Goal: Navigation & Orientation: Find specific page/section

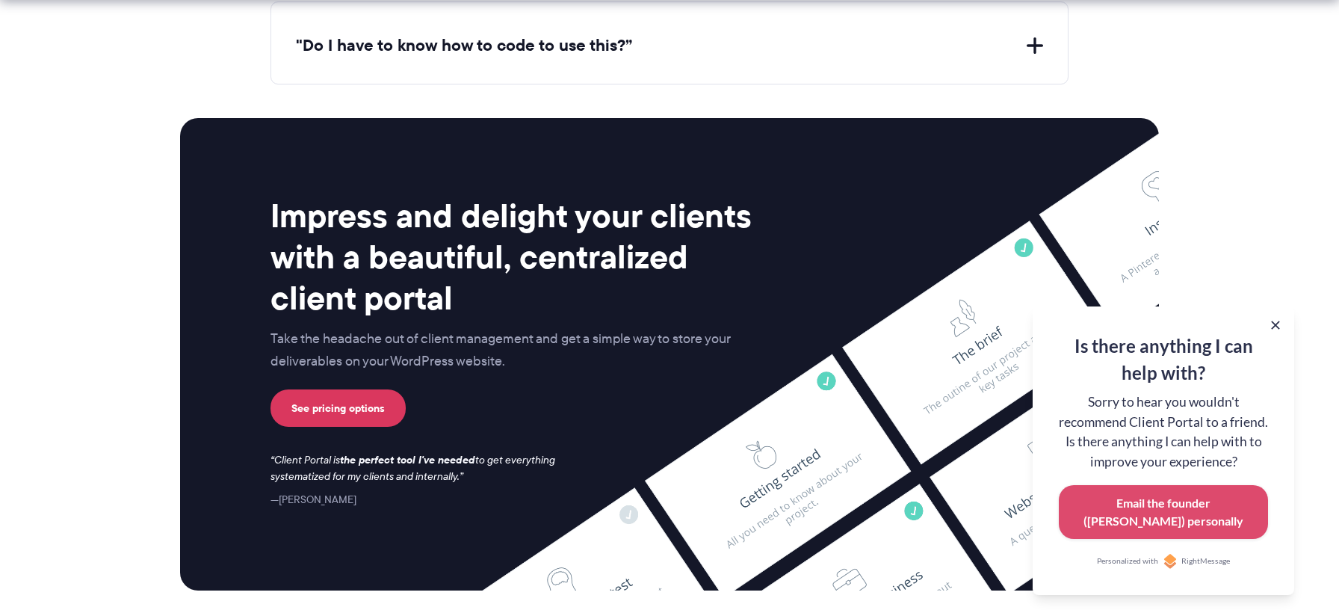
scroll to position [6241, 0]
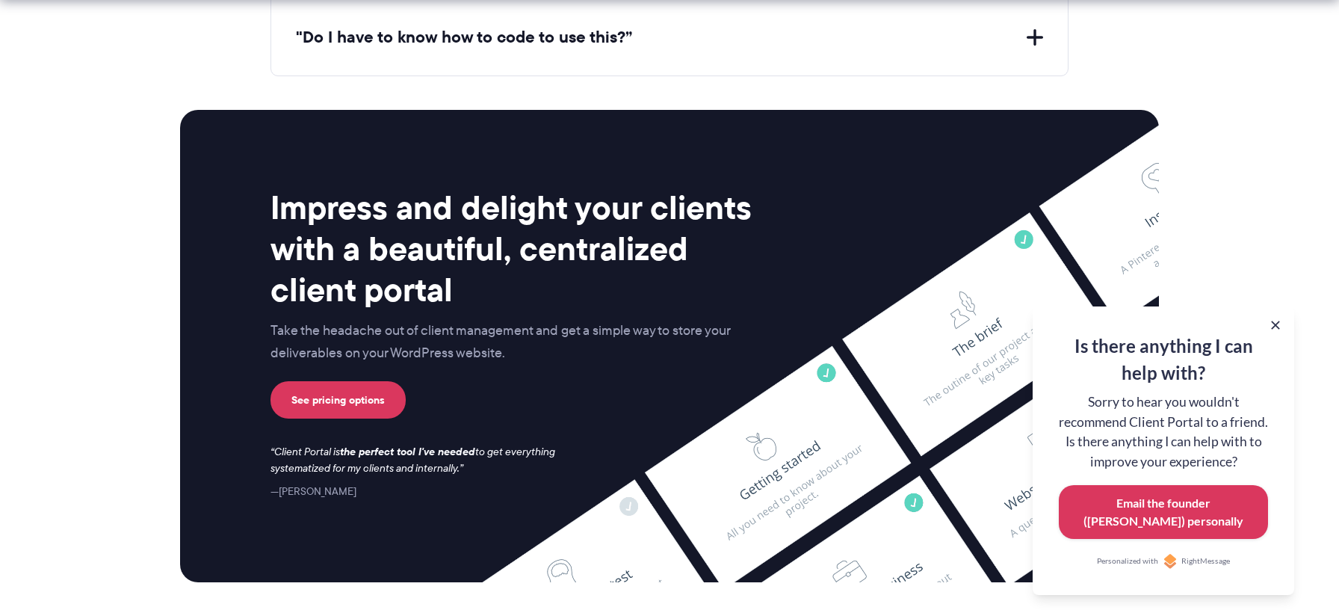
click at [1156, 504] on p "Email the founder (Laura) personally" at bounding box center [1163, 512] width 183 height 36
drag, startPoint x: 1280, startPoint y: 322, endPoint x: 1270, endPoint y: 323, distance: 9.8
click at [1280, 322] on button at bounding box center [1275, 324] width 15 height 15
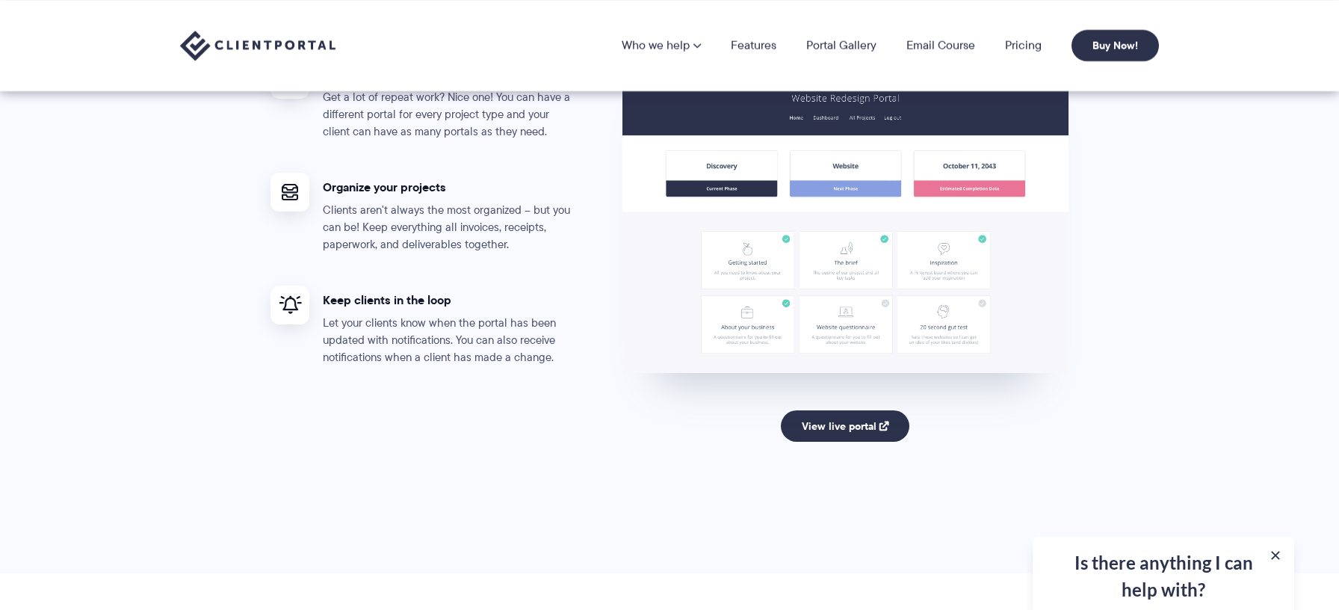
scroll to position [3154, 0]
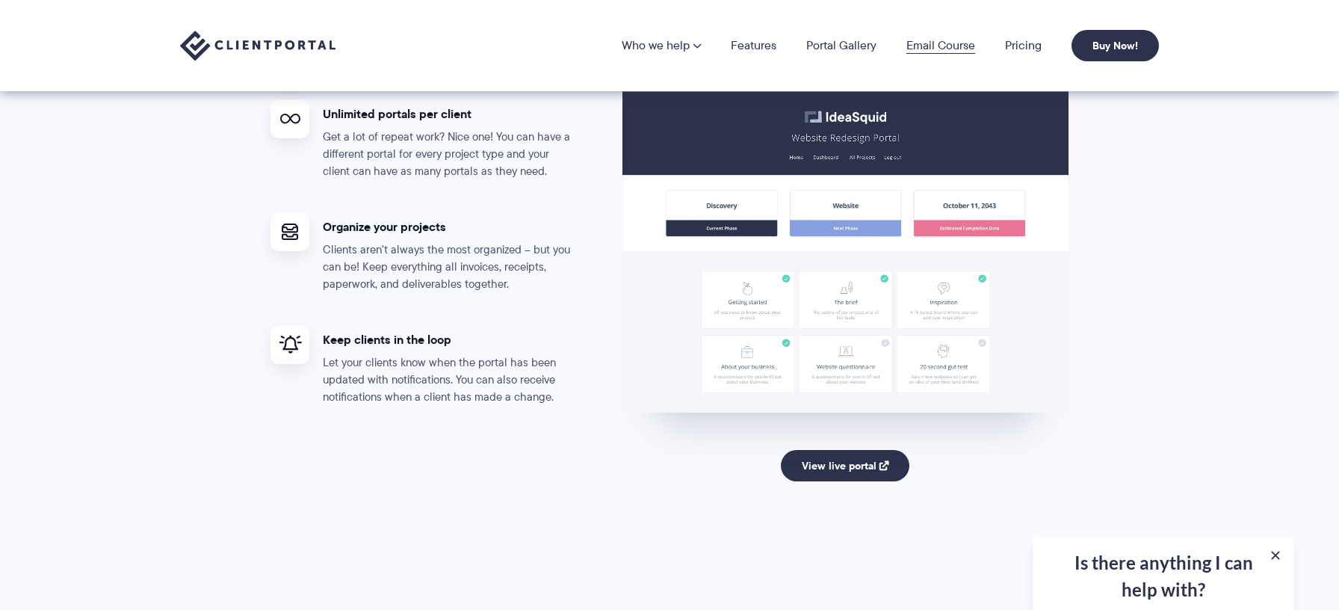
click at [945, 44] on link "Email Course" at bounding box center [940, 46] width 69 height 12
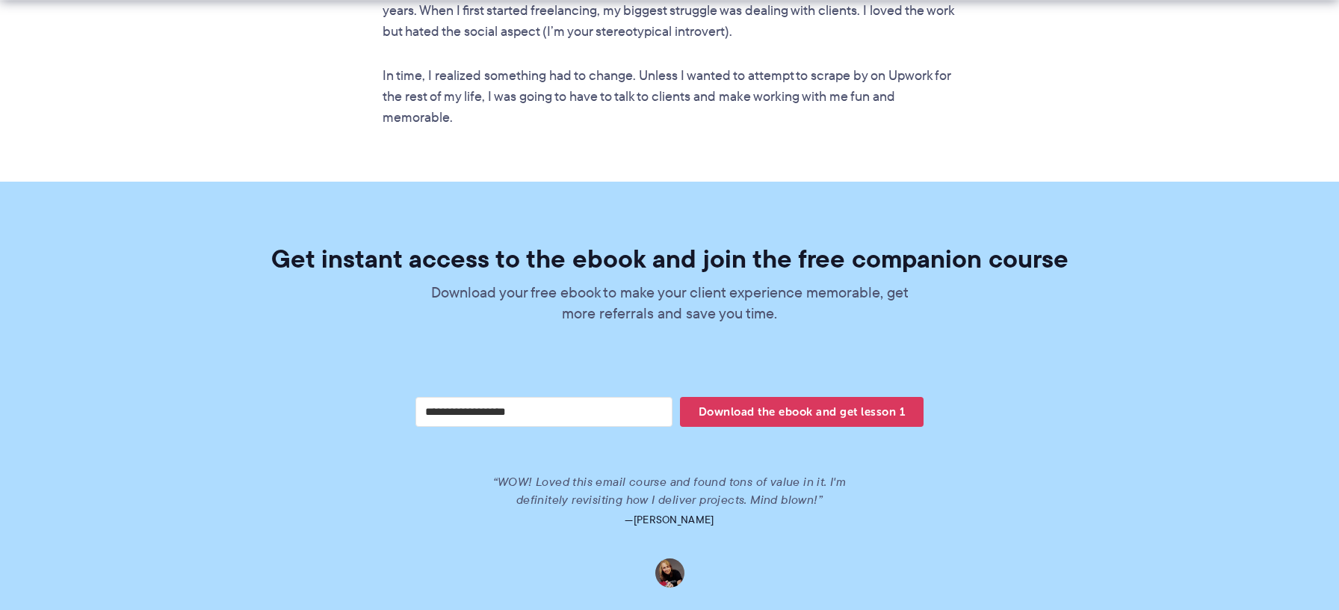
scroll to position [3180, 0]
